Goal: Task Accomplishment & Management: Use online tool/utility

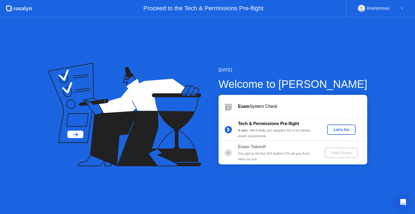
click at [343, 128] on div "Let's Go" at bounding box center [341, 130] width 24 height 4
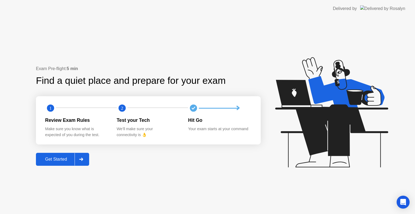
click at [84, 158] on div at bounding box center [80, 159] width 13 height 12
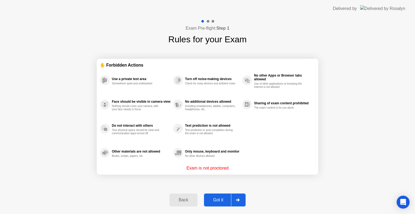
click at [241, 198] on div at bounding box center [237, 200] width 13 height 12
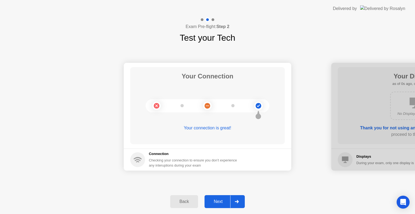
click at [241, 198] on div at bounding box center [236, 202] width 13 height 12
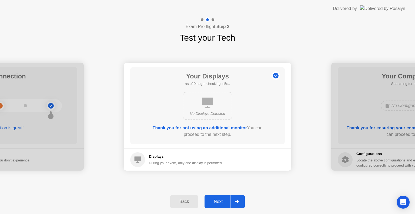
click at [241, 198] on div at bounding box center [236, 202] width 13 height 12
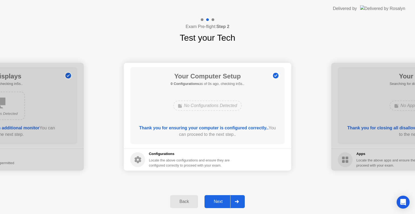
click at [241, 198] on div at bounding box center [236, 202] width 13 height 12
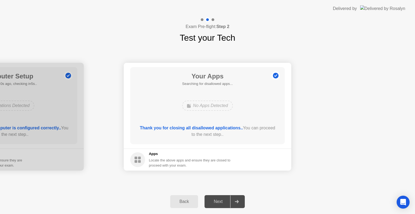
click at [241, 198] on div at bounding box center [236, 202] width 13 height 12
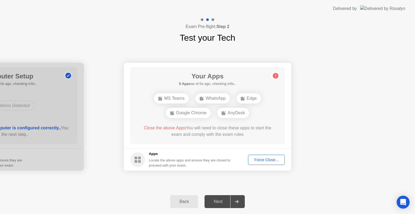
click at [233, 201] on div at bounding box center [236, 202] width 13 height 12
click at [168, 128] on span "Close the above Apps" at bounding box center [165, 128] width 42 height 5
click at [266, 162] on div "Force Close..." at bounding box center [266, 160] width 33 height 4
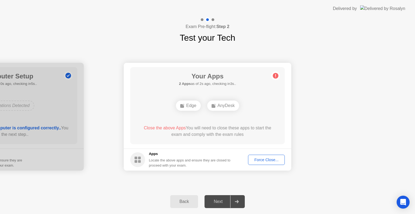
click at [259, 131] on div "Close the above Apps You will need to close these apps to start the exam and co…" at bounding box center [207, 131] width 139 height 13
click at [260, 158] on div "Force Close..." at bounding box center [266, 160] width 33 height 4
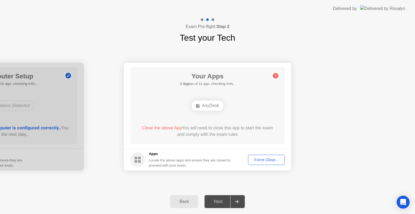
click at [360, 178] on div "Your Connection Your connection is great! Connection Checking your connection t…" at bounding box center [207, 116] width 415 height 145
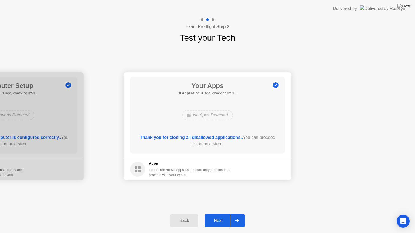
click at [218, 214] on button "Next" at bounding box center [224, 220] width 40 height 13
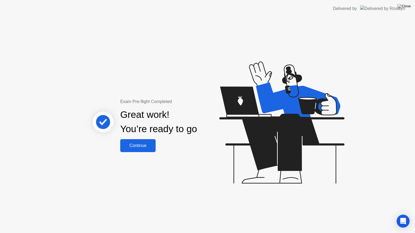
click at [138, 143] on div "Continue" at bounding box center [138, 145] width 32 height 5
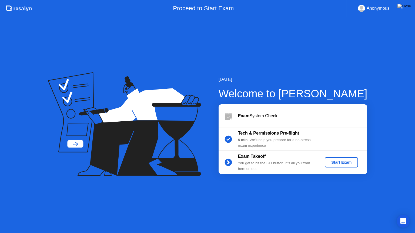
click at [348, 164] on div "Start Exam" at bounding box center [341, 162] width 29 height 4
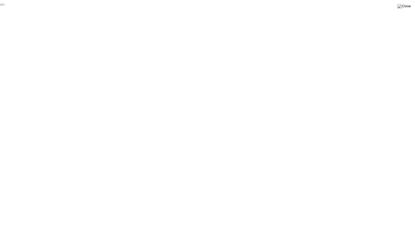
click div "End Proctoring Session"
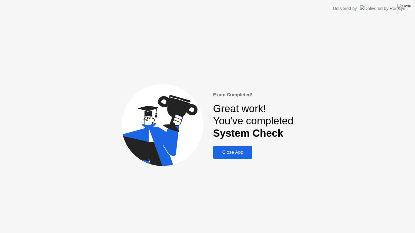
click at [240, 150] on div "Close App" at bounding box center [232, 152] width 36 height 5
